Goal: Task Accomplishment & Management: Manage account settings

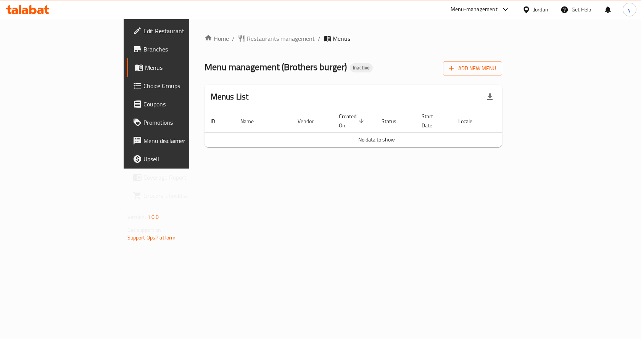
click at [503, 58] on div "Home / Restaurants management / Menus Menu management ( Brothers burger ) Inact…" at bounding box center [354, 93] width 298 height 119
click at [496, 73] on span "Add New Menu" at bounding box center [472, 69] width 47 height 10
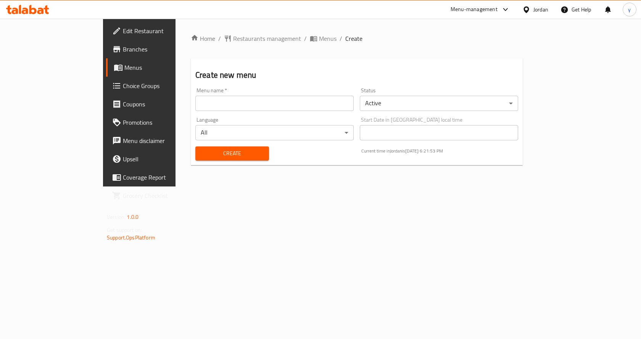
click at [211, 106] on input "text" at bounding box center [274, 103] width 158 height 15
type input "[DATE]"
click at [202, 147] on button "Create" at bounding box center [232, 154] width 74 height 14
click at [124, 68] on span "Menus" at bounding box center [164, 67] width 80 height 9
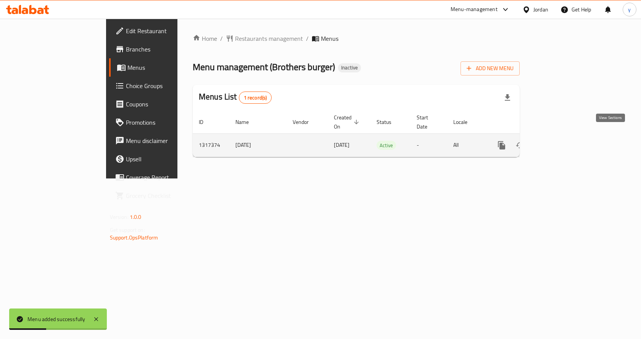
click at [562, 141] on icon "enhanced table" at bounding box center [556, 145] width 9 height 9
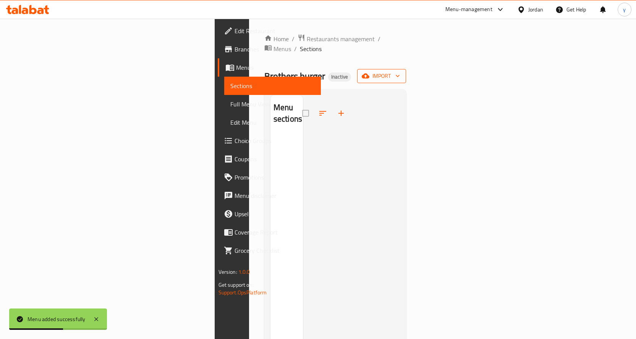
click at [400, 71] on span "import" at bounding box center [381, 76] width 37 height 10
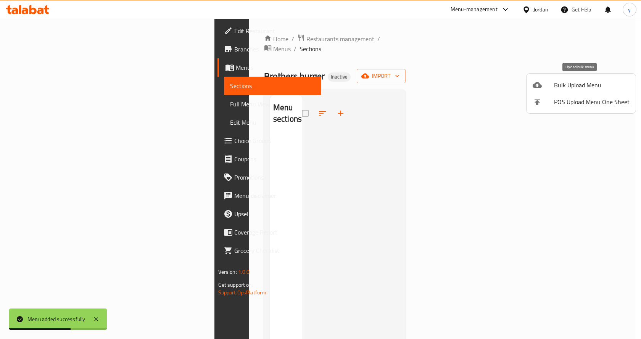
click at [577, 81] on span "Bulk Upload Menu" at bounding box center [592, 85] width 76 height 9
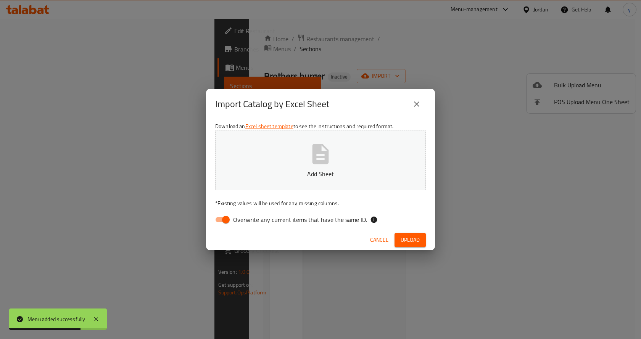
click at [222, 223] on input "Overwrite any current items that have the same ID." at bounding box center [226, 220] width 44 height 15
checkbox input "false"
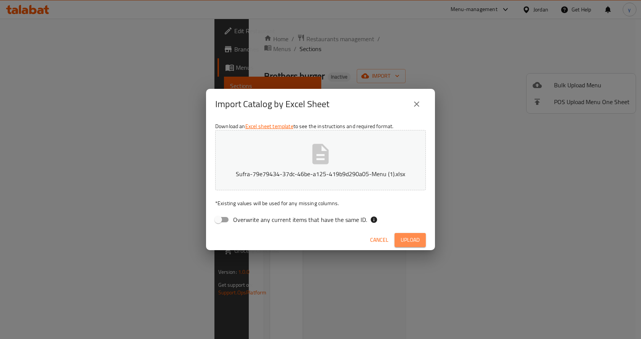
click at [415, 241] on span "Upload" at bounding box center [410, 241] width 19 height 10
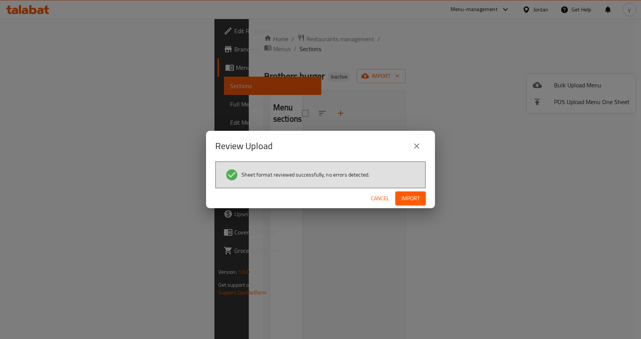
click at [406, 205] on button "Import" at bounding box center [410, 199] width 31 height 14
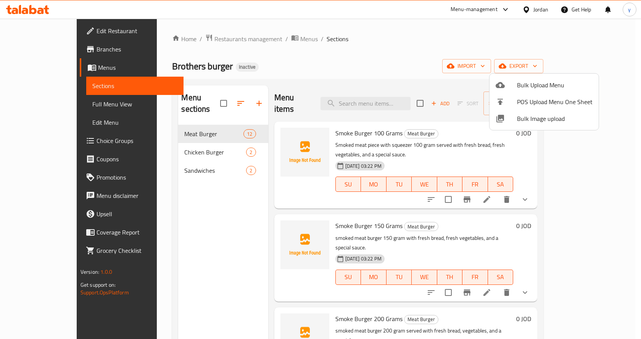
click at [404, 13] on div at bounding box center [320, 169] width 641 height 339
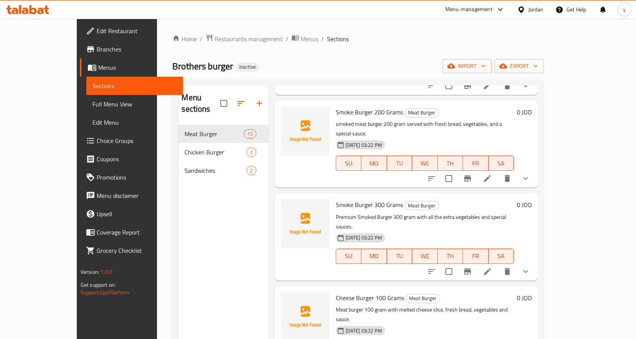
scroll to position [267, 0]
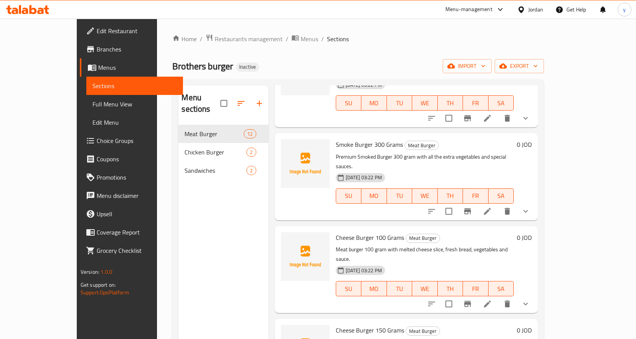
click at [92, 108] on span "Full Menu View" at bounding box center [134, 104] width 84 height 9
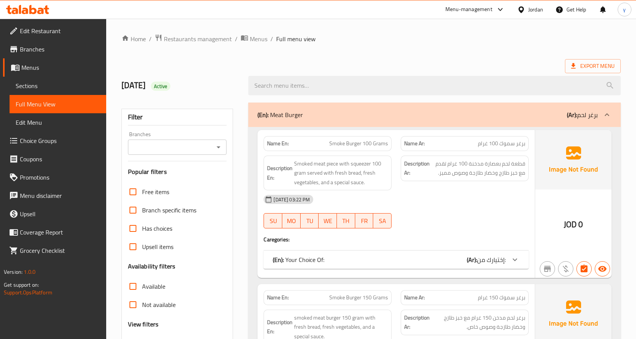
scroll to position [191, 0]
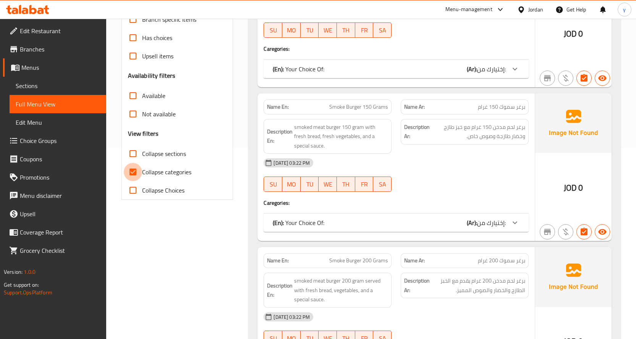
click at [132, 172] on input "Collapse categories" at bounding box center [133, 172] width 18 height 18
checkbox input "false"
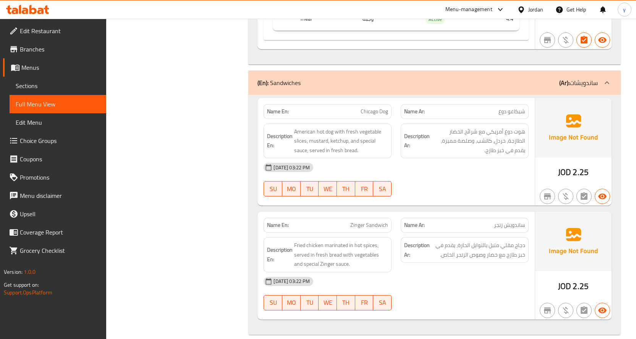
scroll to position [3446, 0]
